Goal: Information Seeking & Learning: Learn about a topic

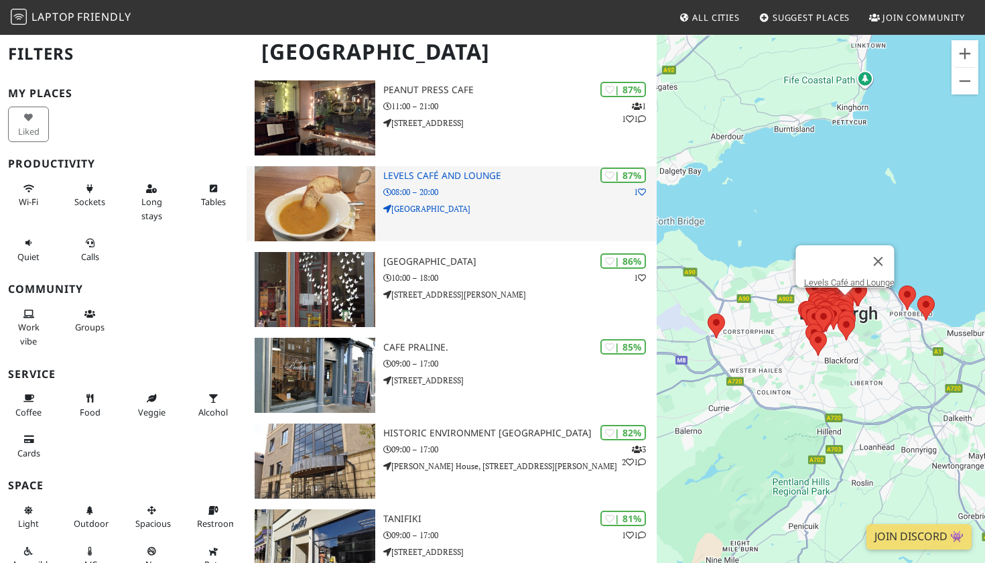
scroll to position [643, 0]
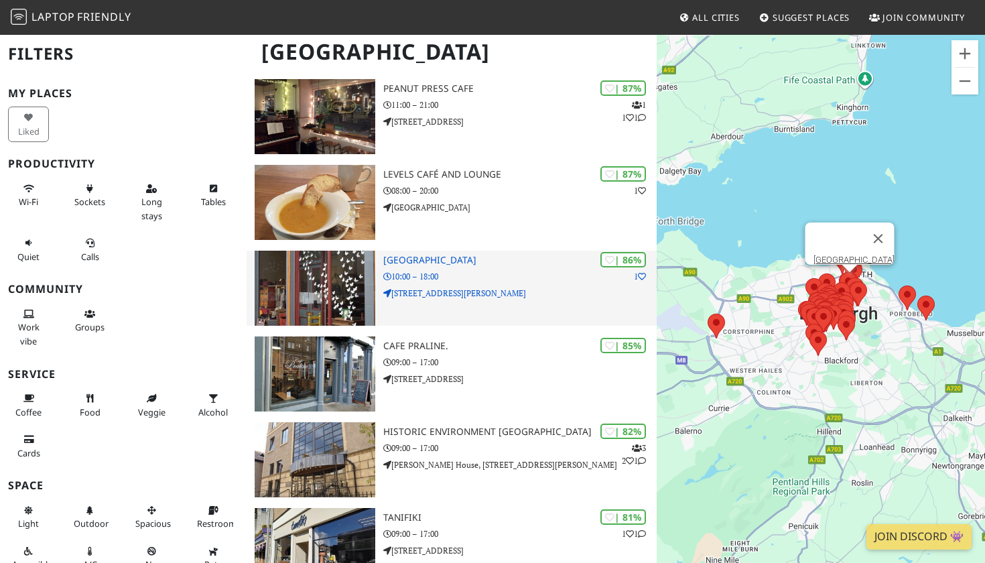
click at [468, 255] on h3 "Santosa Wellness Centre" at bounding box center [519, 260] width 273 height 11
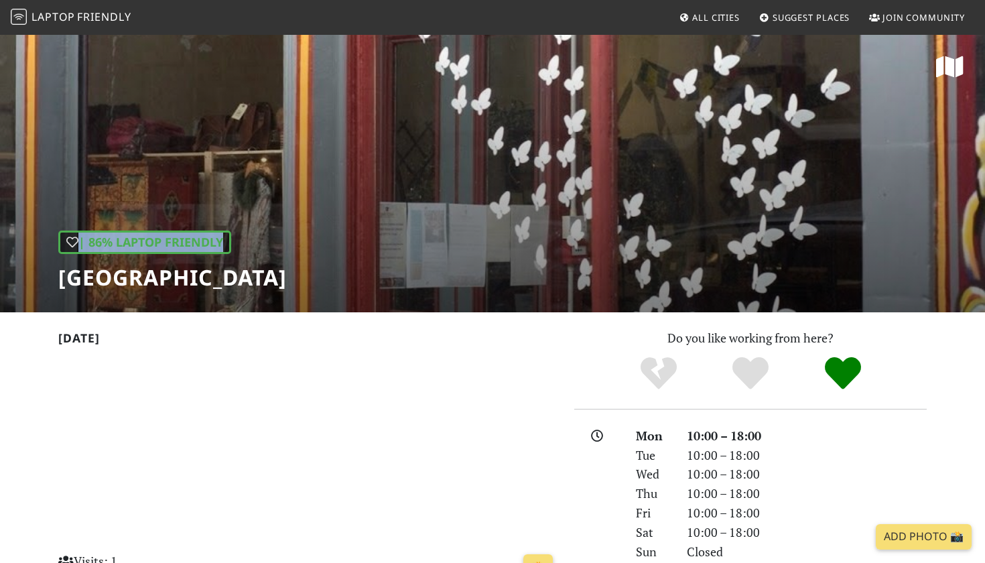
drag, startPoint x: 267, startPoint y: 281, endPoint x: 388, endPoint y: 280, distance: 120.6
click at [388, 280] on div "| 86% Laptop Friendly Santosa Wellness Centre" at bounding box center [492, 172] width 985 height 279
click at [287, 274] on h1 "[GEOGRAPHIC_DATA]" at bounding box center [172, 277] width 228 height 25
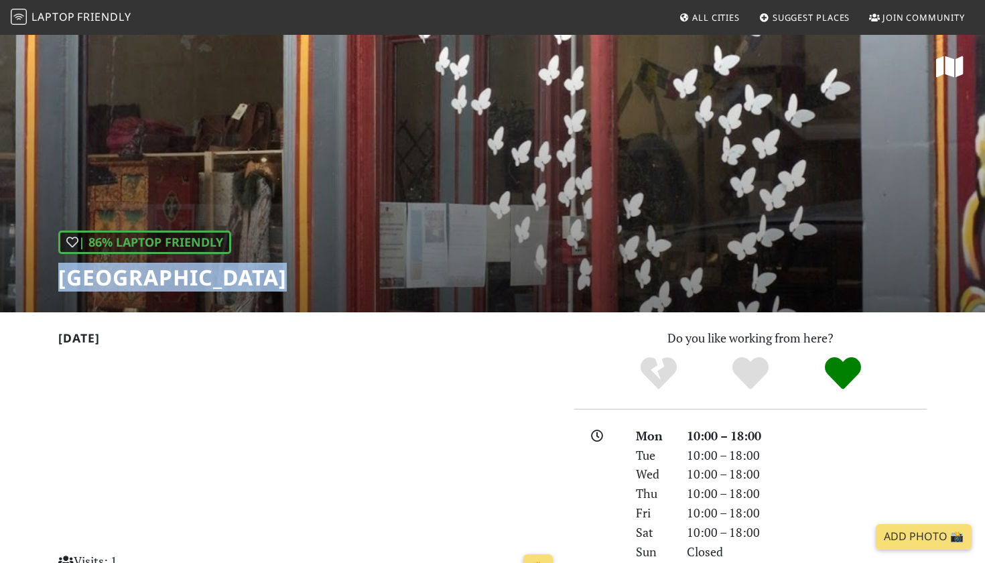
click at [287, 274] on h1 "Santosa Wellness Centre" at bounding box center [172, 277] width 228 height 25
copy div "Santosa Wellness Centre"
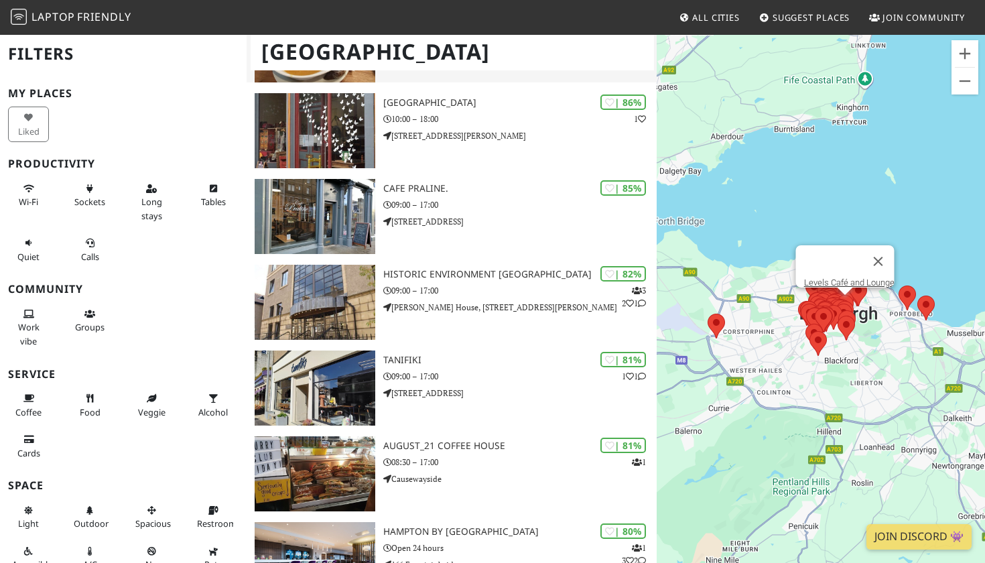
scroll to position [628, 0]
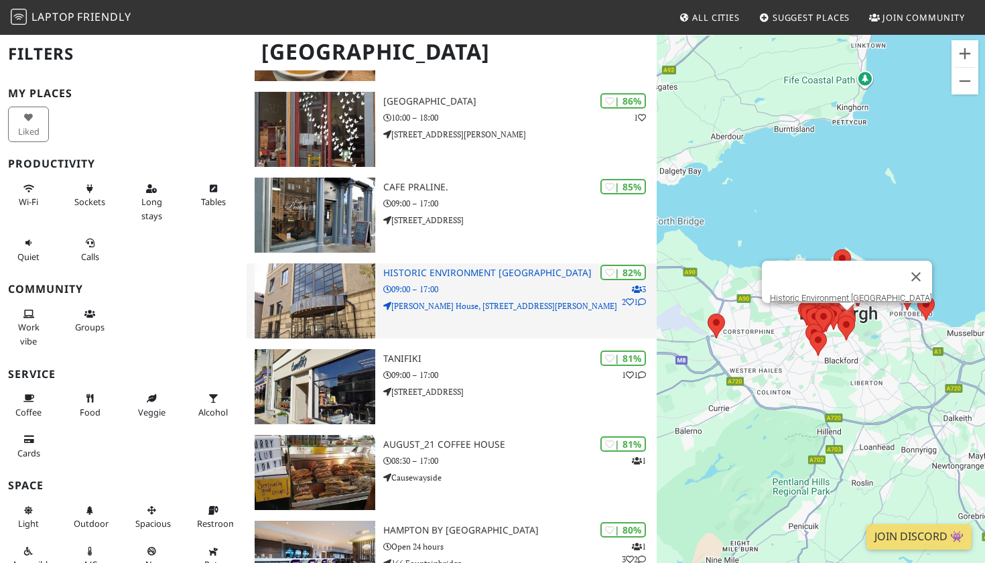
click at [498, 271] on h3 "Historic Environment Scotland" at bounding box center [519, 272] width 273 height 11
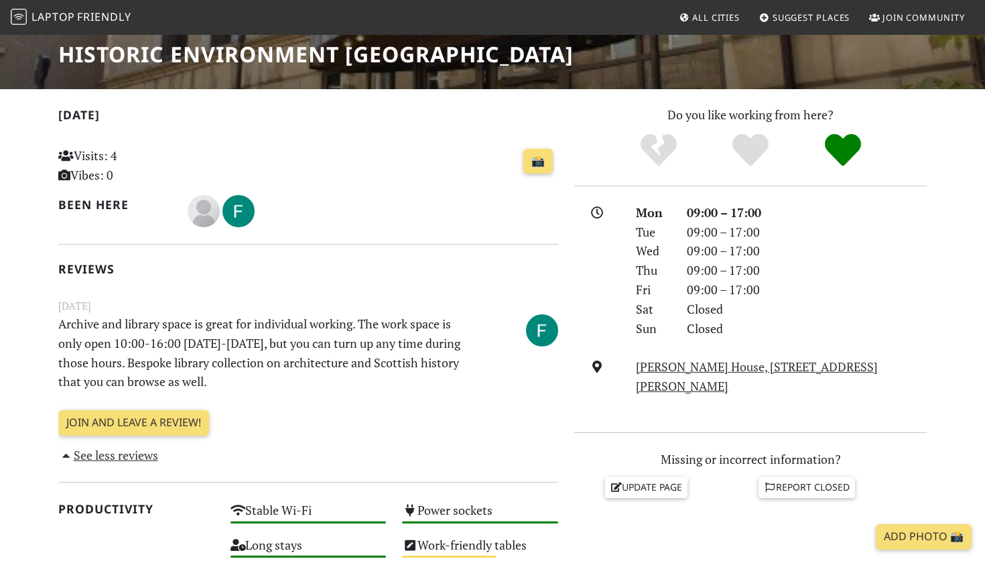
scroll to position [140, 0]
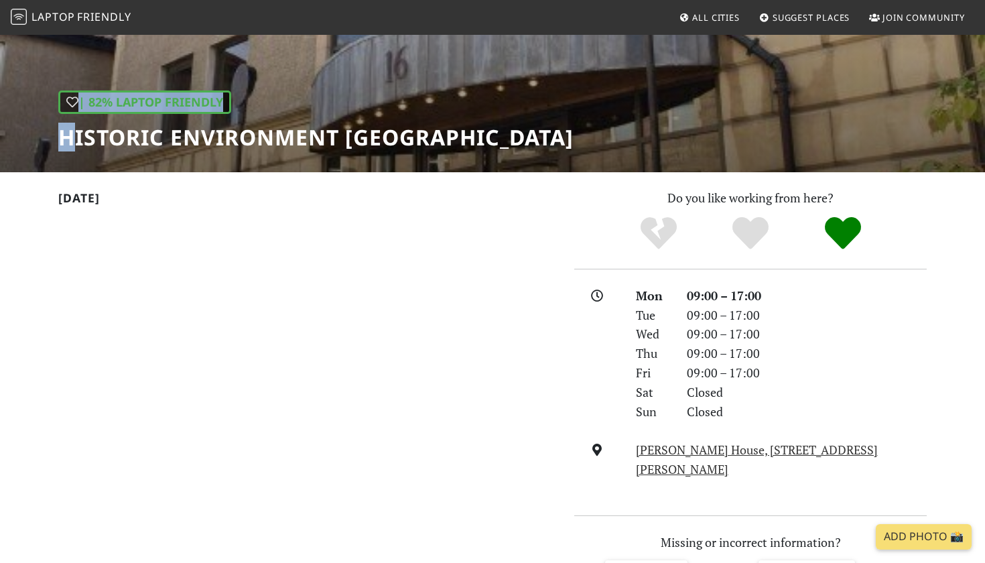
drag, startPoint x: 67, startPoint y: 133, endPoint x: 549, endPoint y: 109, distance: 482.3
click at [463, 137] on h1 "Historic Environment [GEOGRAPHIC_DATA]" at bounding box center [315, 137] width 515 height 25
copy div "| 82% Laptop Friendly H"
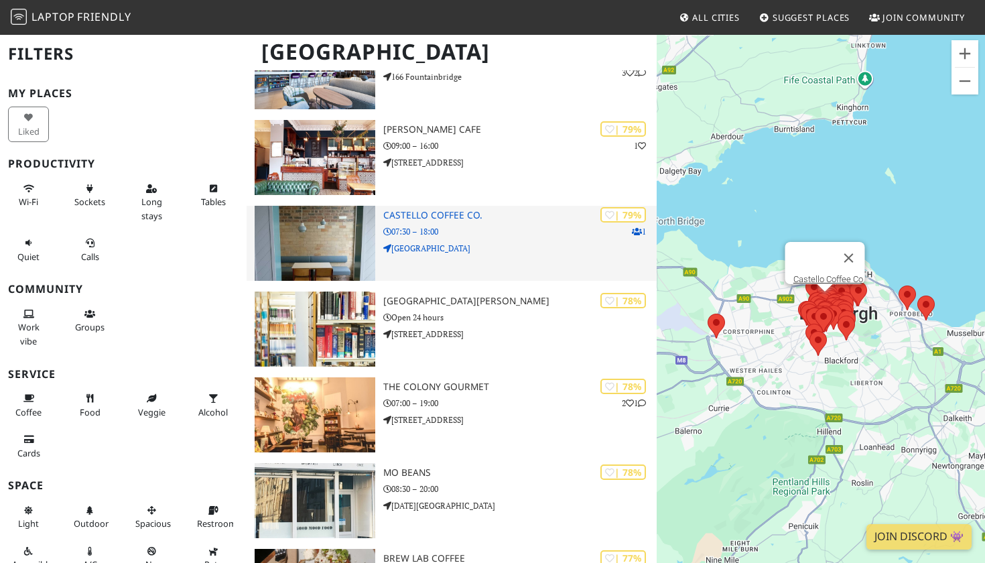
scroll to position [1123, 0]
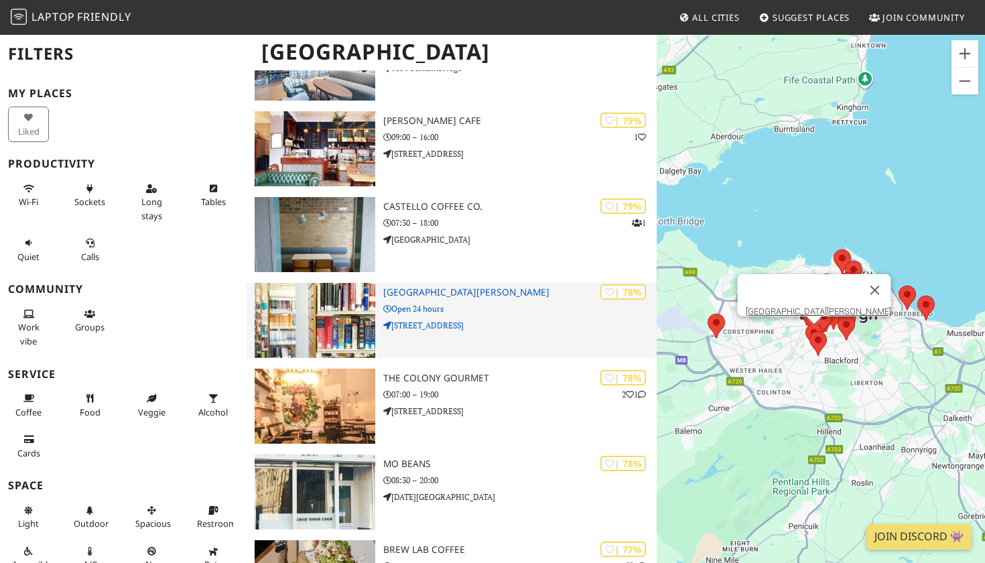
click at [488, 287] on h3 "[GEOGRAPHIC_DATA][PERSON_NAME]" at bounding box center [519, 292] width 273 height 11
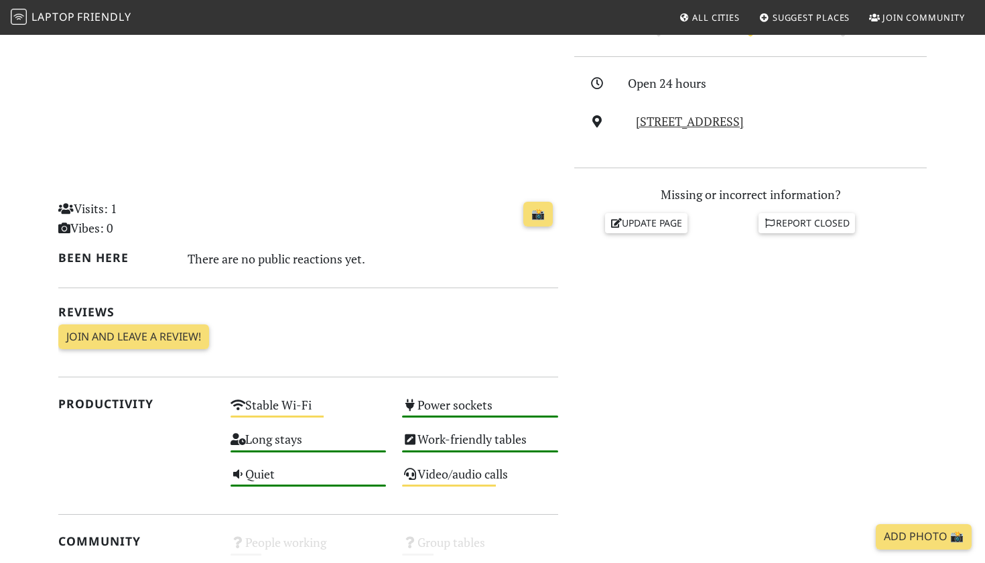
scroll to position [353, 0]
